Goal: Information Seeking & Learning: Learn about a topic

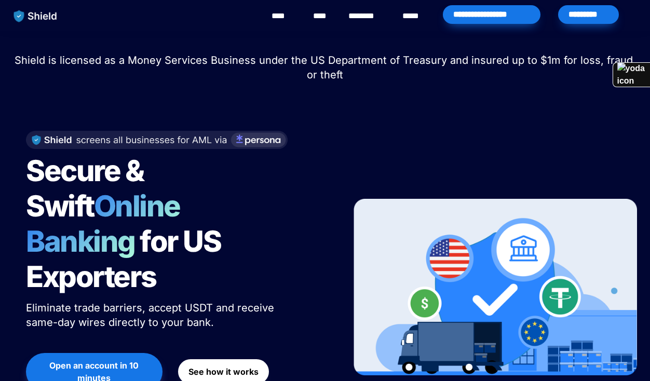
click at [42, 19] on img "main navigation" at bounding box center [36, 16] width 54 height 22
click at [330, 14] on link "****" at bounding box center [322, 16] width 18 height 12
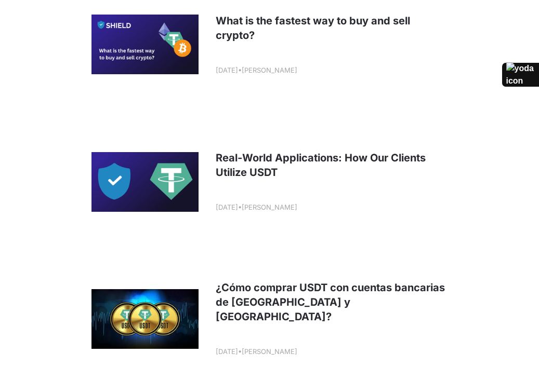
scroll to position [1803, 0]
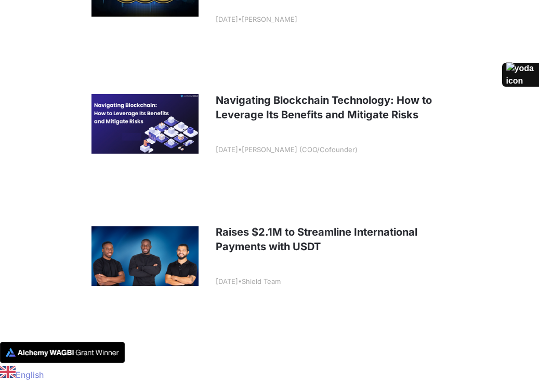
click at [281, 238] on link at bounding box center [269, 256] width 384 height 129
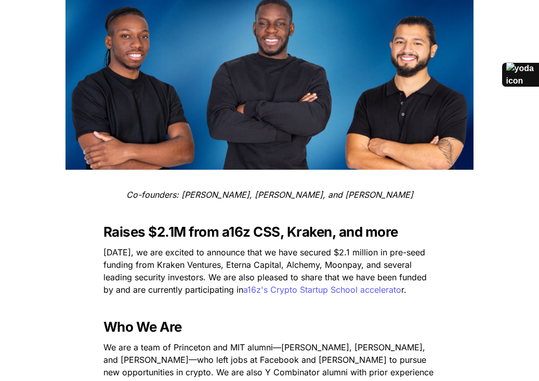
scroll to position [338, 0]
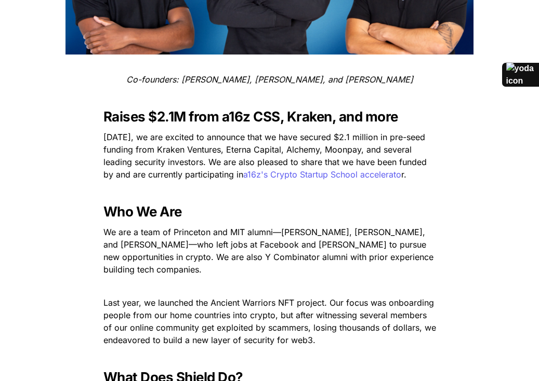
click at [174, 122] on span "Raises $2.1M from a16z CSS, Kraken, and more" at bounding box center [250, 117] width 295 height 16
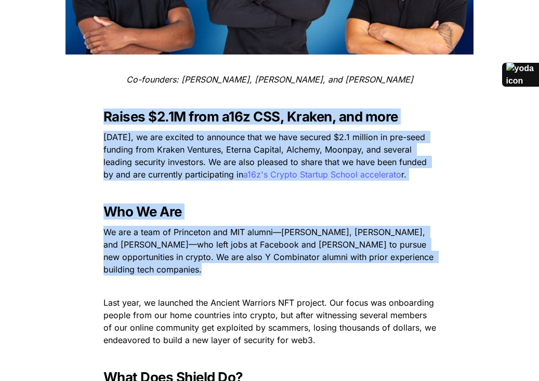
drag, startPoint x: 174, startPoint y: 122, endPoint x: 289, endPoint y: 232, distance: 158.7
click at [289, 232] on span "—Emmanuel Udotong, Luis Carchi, and Isaiah Udotong—" at bounding box center [265, 238] width 324 height 23
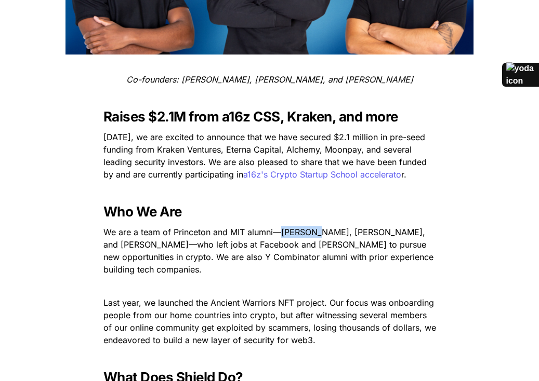
click at [289, 232] on span "—Emmanuel Udotong, Luis Carchi, and Isaiah Udotong—" at bounding box center [265, 238] width 324 height 23
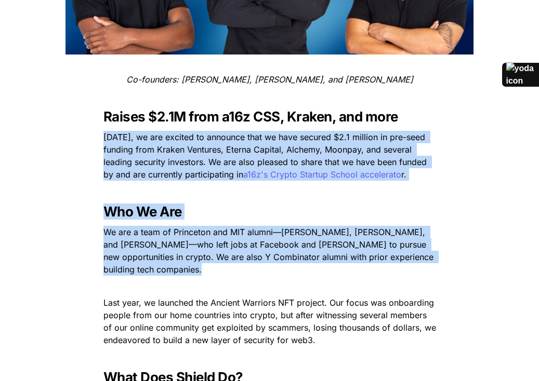
drag, startPoint x: 289, startPoint y: 232, endPoint x: 171, endPoint y: 129, distance: 157.2
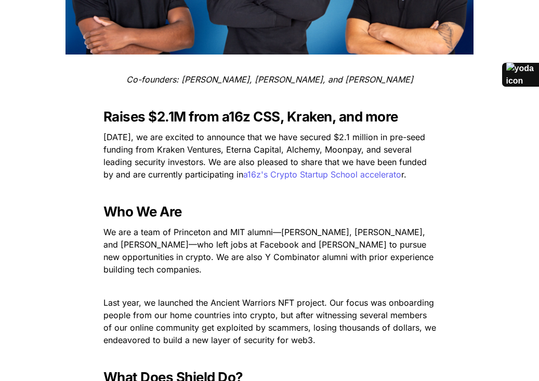
click at [132, 104] on h3 "Raises $2.1M from a16z CSS, Kraken, and more" at bounding box center [270, 116] width 364 height 24
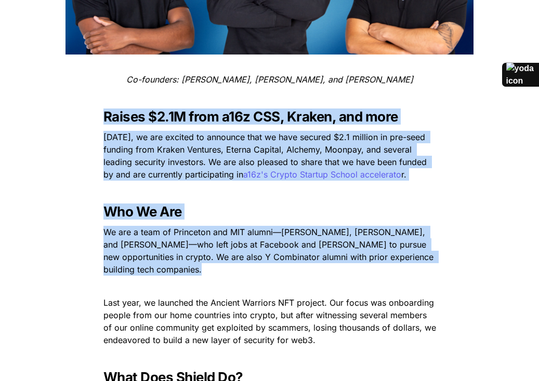
drag, startPoint x: 132, startPoint y: 104, endPoint x: 297, endPoint y: 280, distance: 241.1
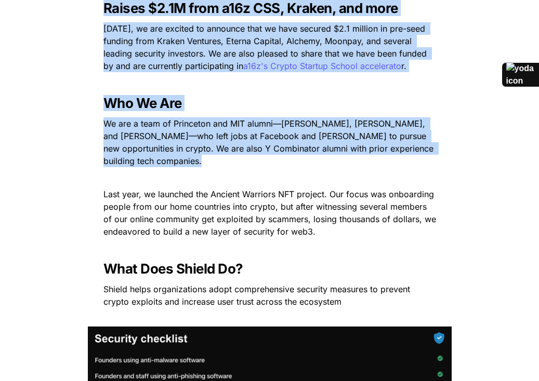
scroll to position [451, 0]
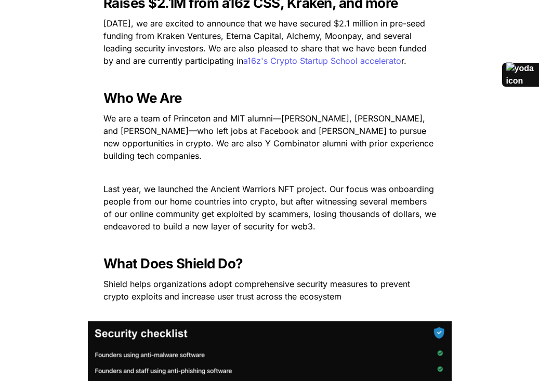
click at [290, 286] on span "Shield helps organizations adopt comprehensive security measures to prevent cry…" at bounding box center [257, 290] width 309 height 23
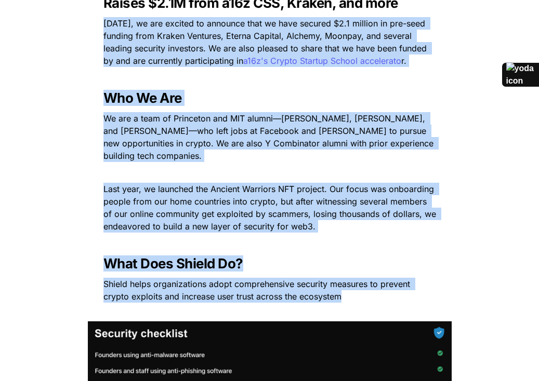
drag, startPoint x: 290, startPoint y: 286, endPoint x: 188, endPoint y: 65, distance: 243.3
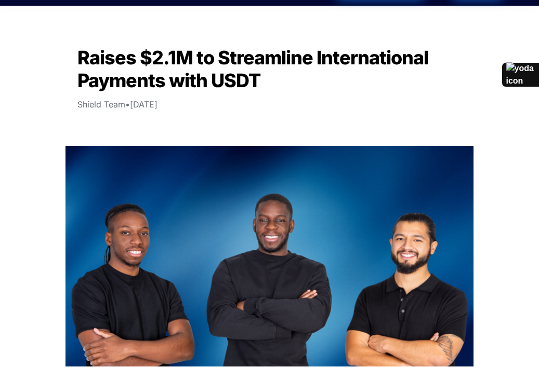
scroll to position [18, 0]
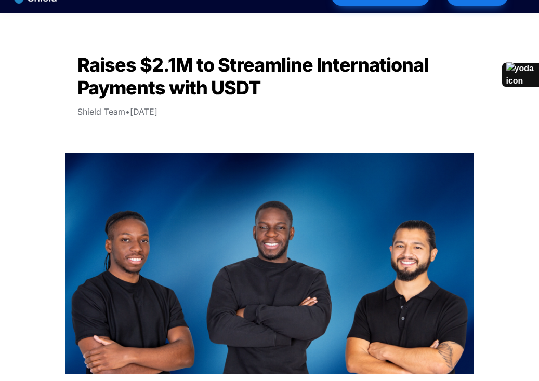
click at [105, 66] on span "Raises $2.1M to Streamline International Payments with USDT" at bounding box center [254, 77] width 354 height 46
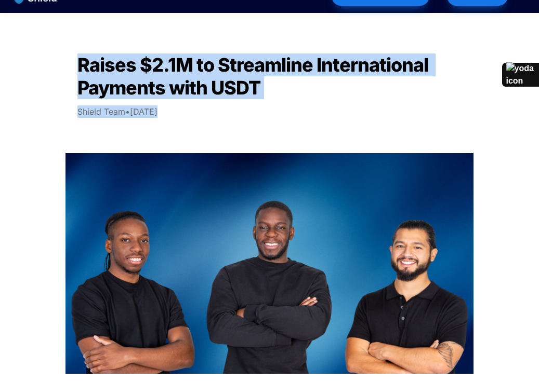
drag, startPoint x: 105, startPoint y: 66, endPoint x: 228, endPoint y: 126, distance: 135.9
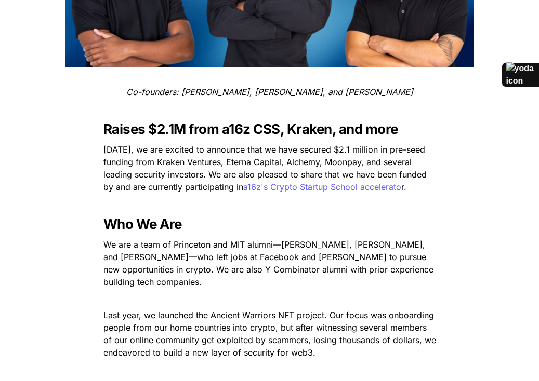
scroll to position [328, 0]
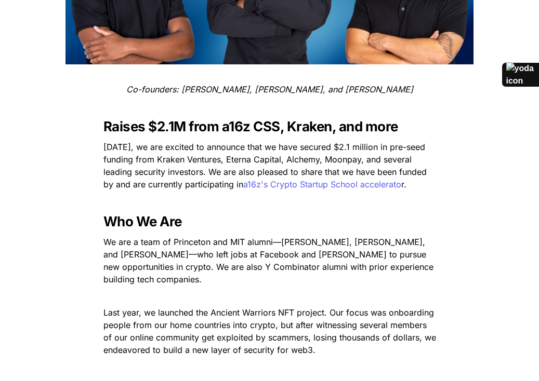
click at [157, 121] on span "Raises $2.1M from a16z CSS, Kraken, and more" at bounding box center [250, 126] width 295 height 16
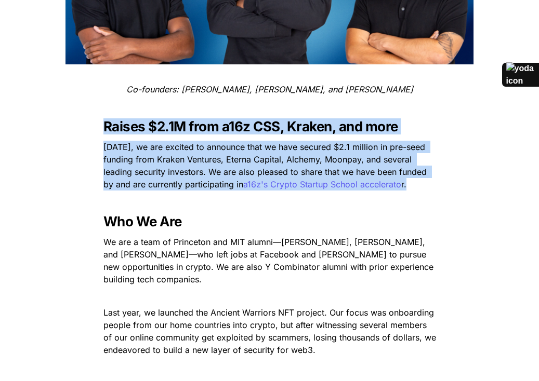
drag, startPoint x: 157, startPoint y: 121, endPoint x: 169, endPoint y: 157, distance: 37.9
click at [169, 157] on span "Today, we are excited to announce that we have secured $2.1 million in pre-seed…" at bounding box center [266, 166] width 326 height 48
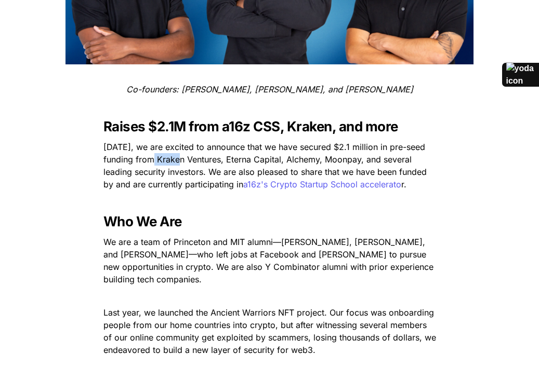
click at [169, 157] on span "Today, we are excited to announce that we have secured $2.1 million in pre-seed…" at bounding box center [266, 166] width 326 height 48
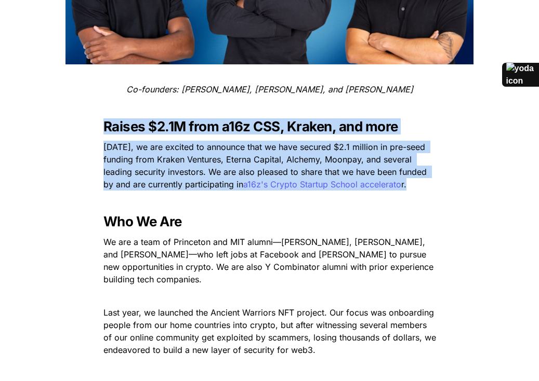
drag, startPoint x: 169, startPoint y: 157, endPoint x: 127, endPoint y: 117, distance: 58.4
click at [127, 117] on h3 "Raises $2.1M from a16z CSS, Kraken, and more" at bounding box center [270, 126] width 364 height 24
